Goal: Book appointment/travel/reservation

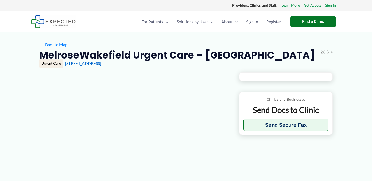
type input "**********"
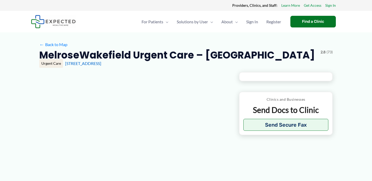
type input "**********"
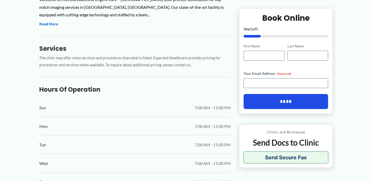
scroll to position [231, 0]
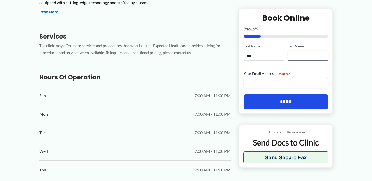
type input "****"
